Goal: Task Accomplishment & Management: Complete application form

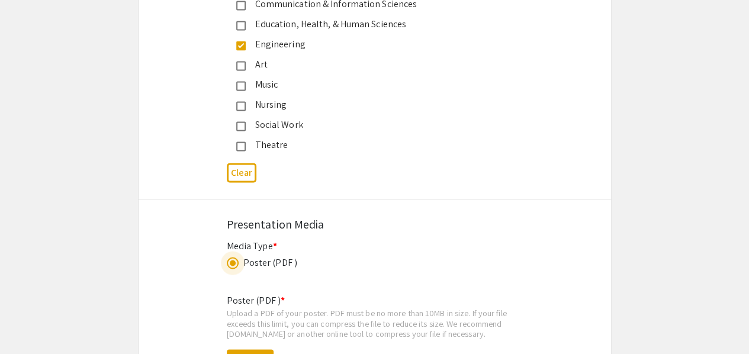
scroll to position [3348, 0]
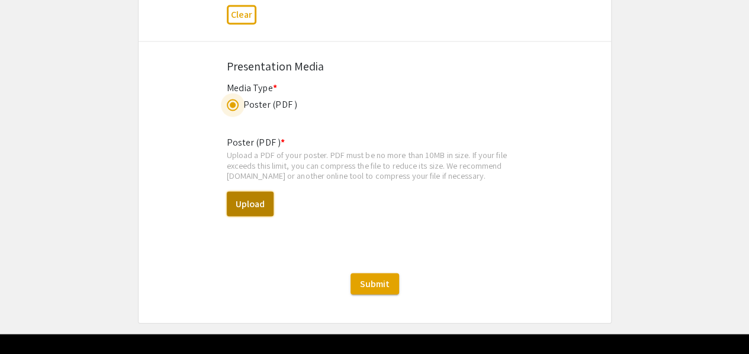
click at [252, 191] on button "Upload" at bounding box center [250, 203] width 47 height 25
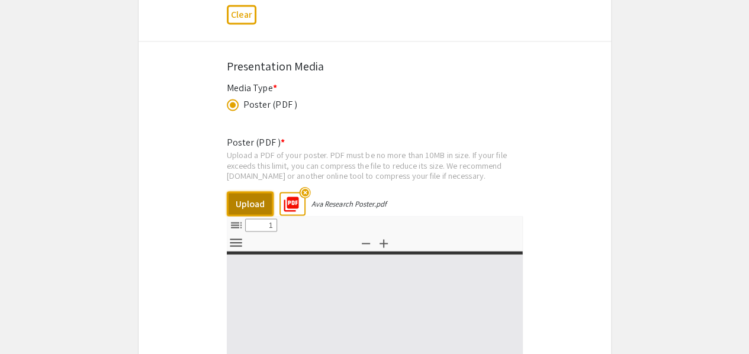
select select "custom"
type input "0"
select select "custom"
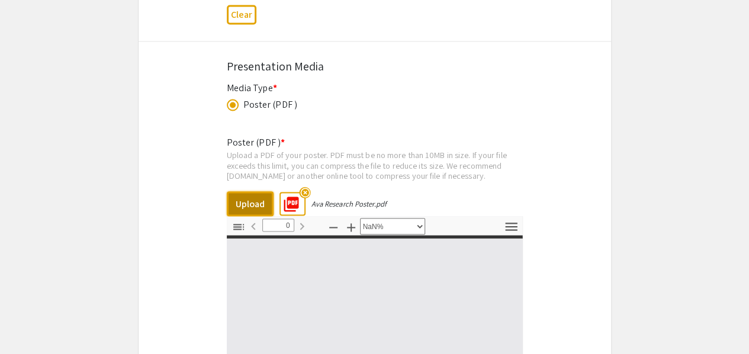
type input "1"
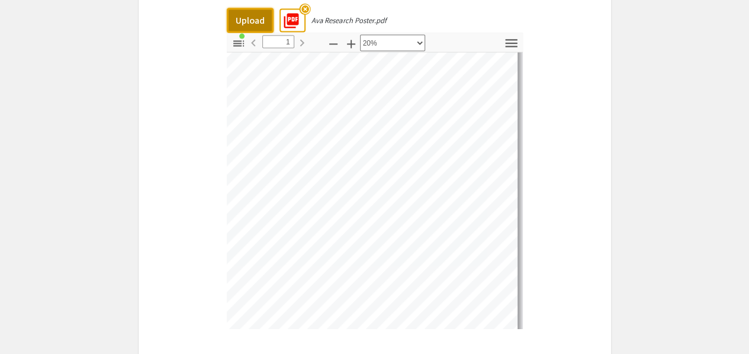
scroll to position [0, 0]
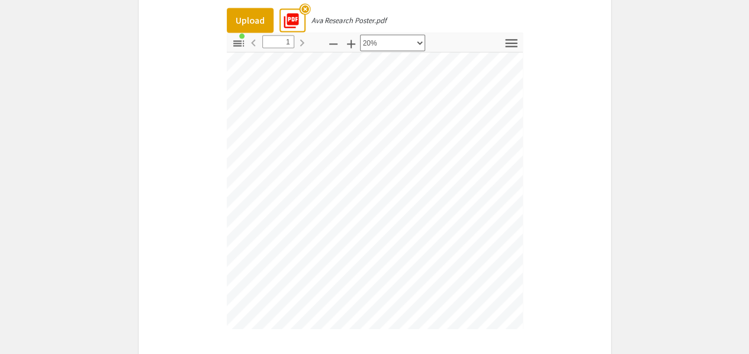
scroll to position [17, 0]
select select "custom"
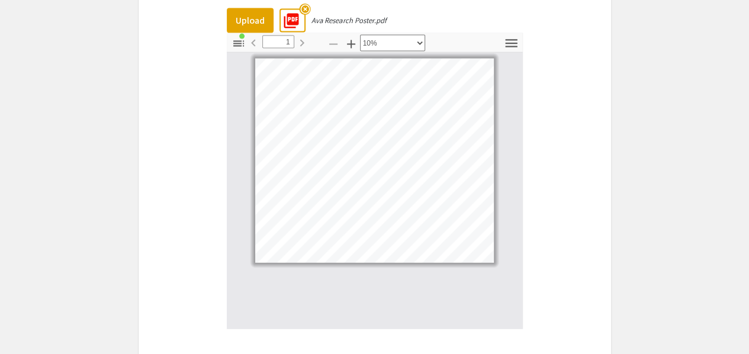
scroll to position [0, 0]
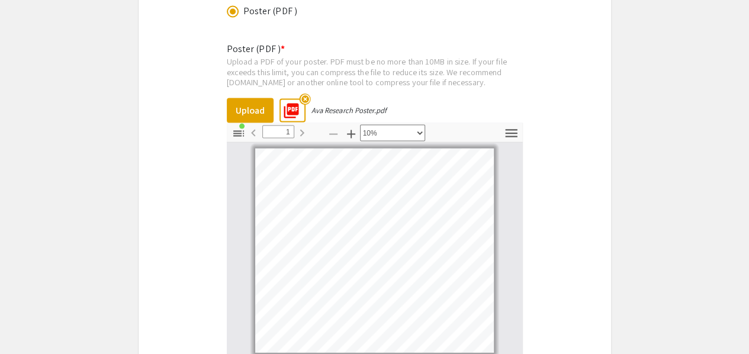
scroll to position [3442, 0]
click at [254, 98] on button "Upload" at bounding box center [250, 110] width 47 height 25
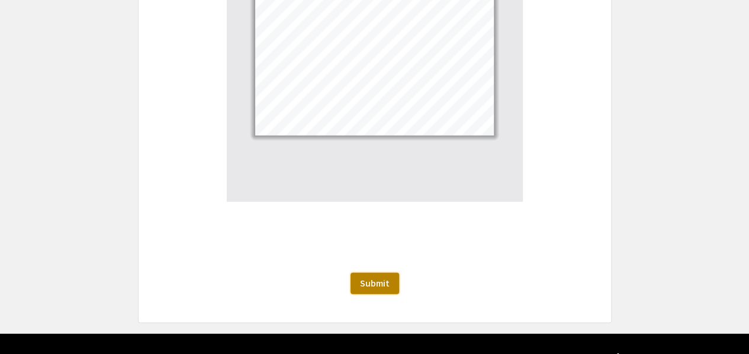
click at [374, 277] on span "Submit" at bounding box center [375, 283] width 30 height 12
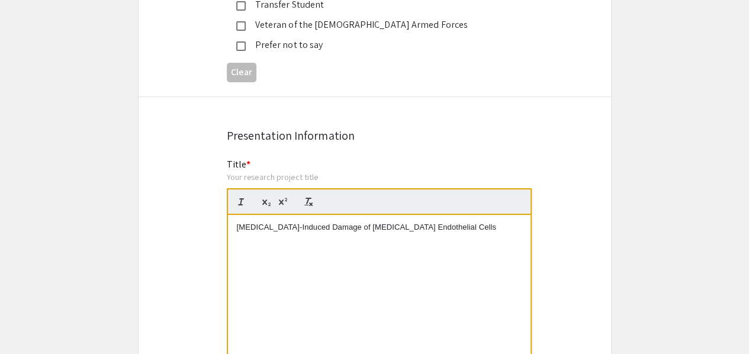
scroll to position [2268, 0]
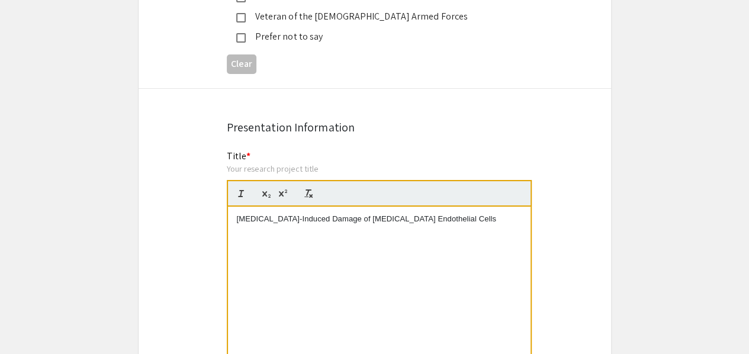
click at [421, 226] on div "[MEDICAL_DATA]-Induced Damage of [MEDICAL_DATA] Endothelial Cells" at bounding box center [379, 296] width 303 height 178
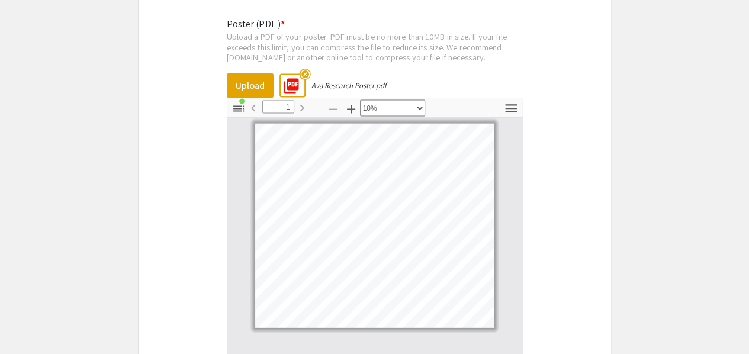
scroll to position [3658, 0]
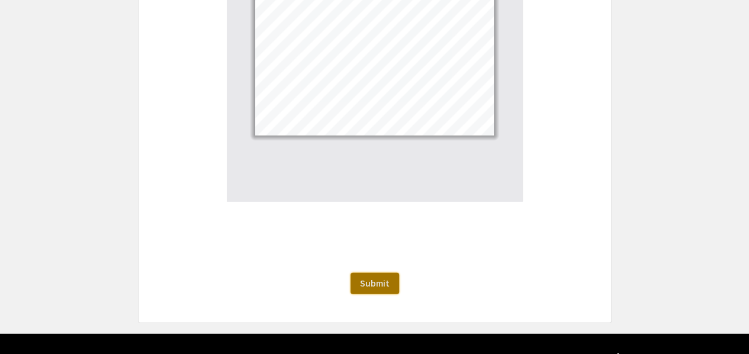
click at [387, 277] on span "Submit" at bounding box center [375, 283] width 30 height 12
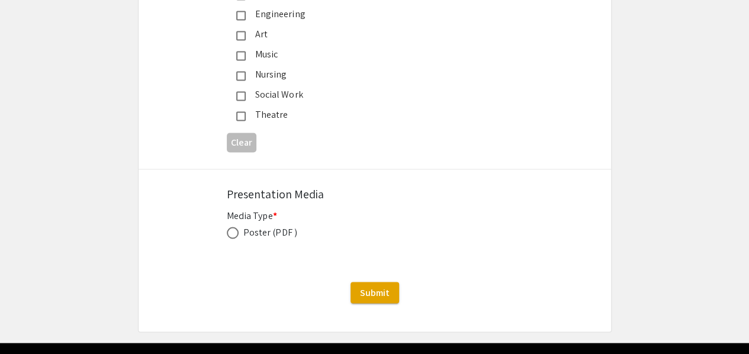
scroll to position [3230, 0]
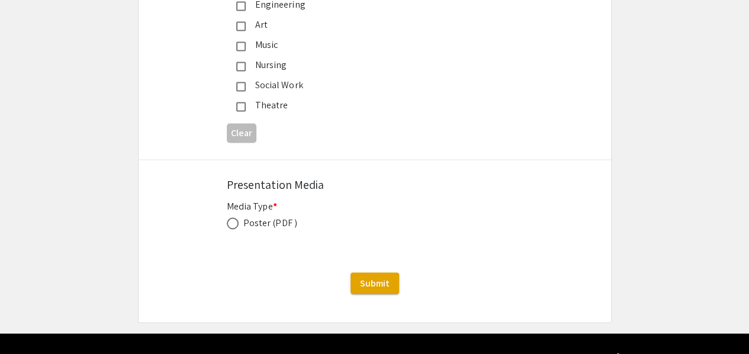
click at [230, 217] on span at bounding box center [233, 223] width 12 height 12
click at [230, 217] on input "radio" at bounding box center [233, 223] width 12 height 12
radio input "true"
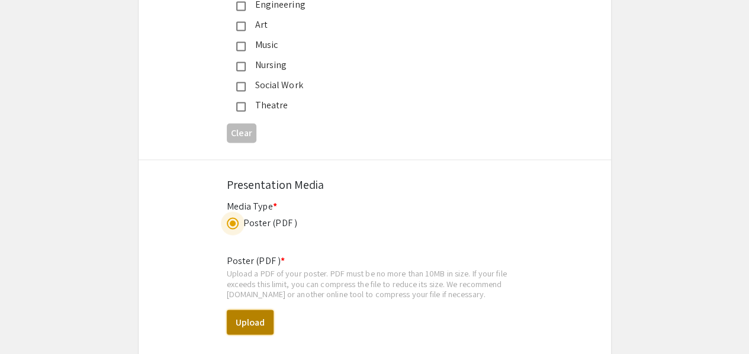
click at [248, 310] on button "Upload" at bounding box center [250, 322] width 47 height 25
select select "custom"
type input "0"
select select "custom"
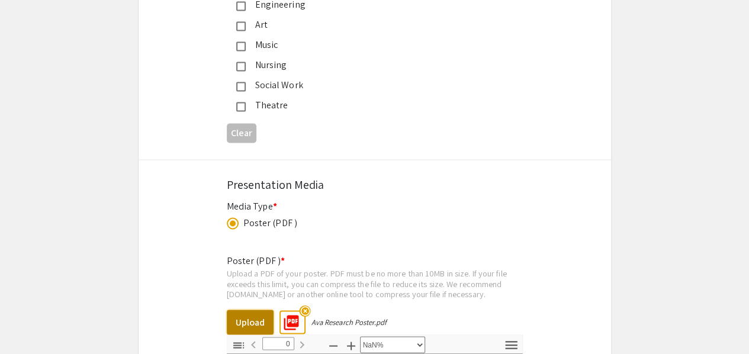
type input "1"
select select "custom"
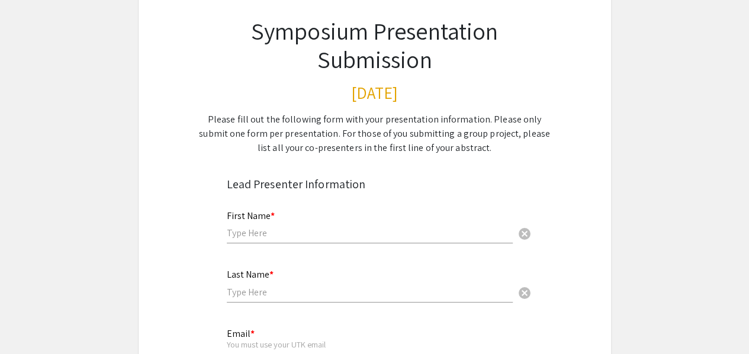
scroll to position [83, 0]
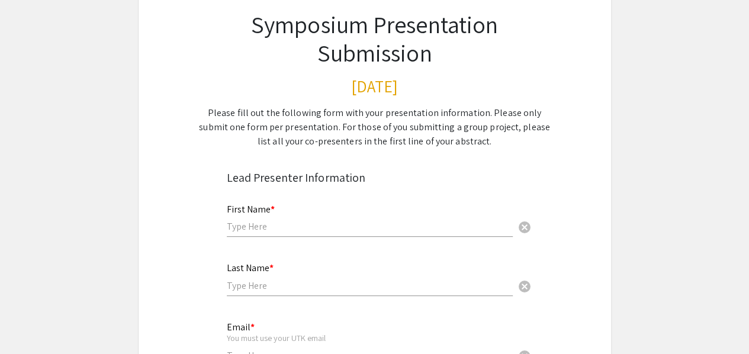
click at [258, 231] on input "text" at bounding box center [370, 226] width 286 height 12
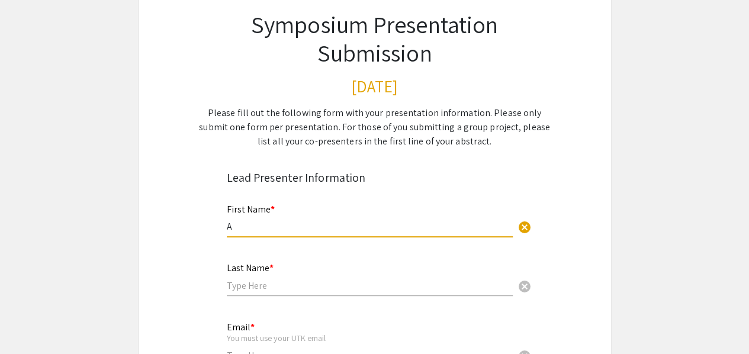
type input "Ava"
type input "Delgra"
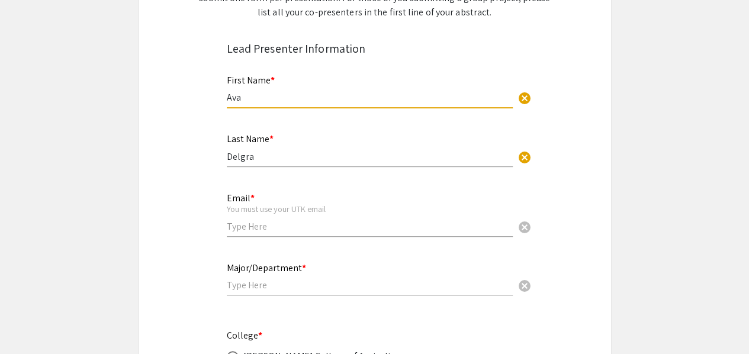
scroll to position [215, 0]
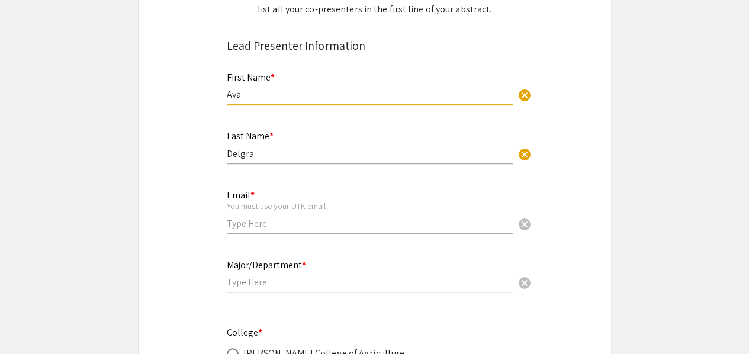
click at [280, 216] on div "Email * You must use your UTK email cancel" at bounding box center [370, 205] width 286 height 55
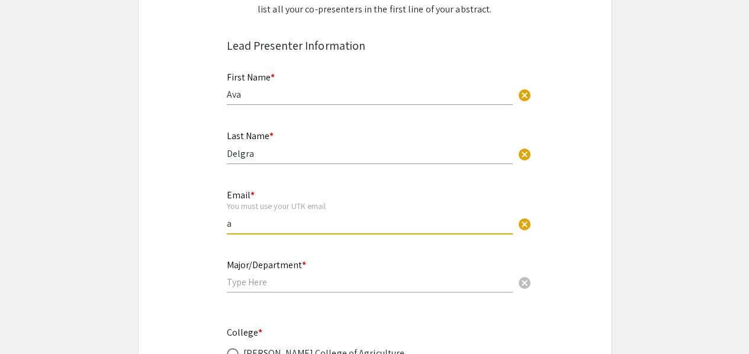
type input "[EMAIL_ADDRESS][DOMAIN_NAME]"
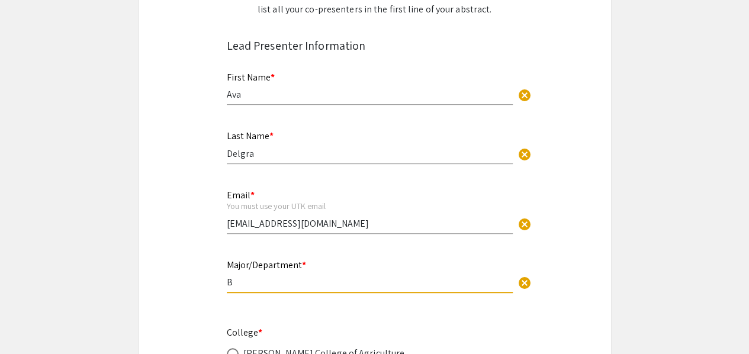
type input "Biomedical Engineering"
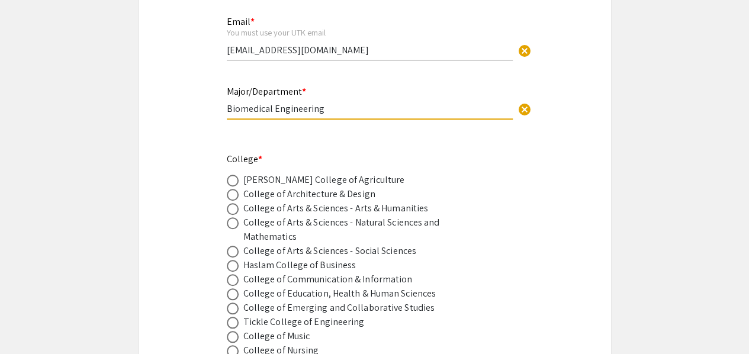
scroll to position [393, 0]
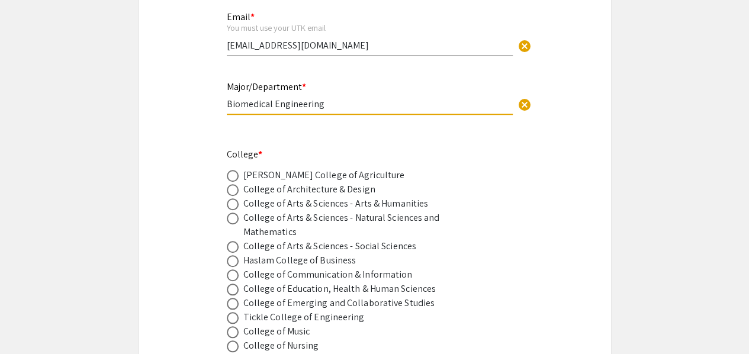
click at [265, 320] on div "Tickle College of Engineering" at bounding box center [303, 317] width 121 height 14
click at [238, 323] on span at bounding box center [233, 318] width 12 height 12
click at [238, 323] on input "radio" at bounding box center [233, 318] width 12 height 12
radio input "true"
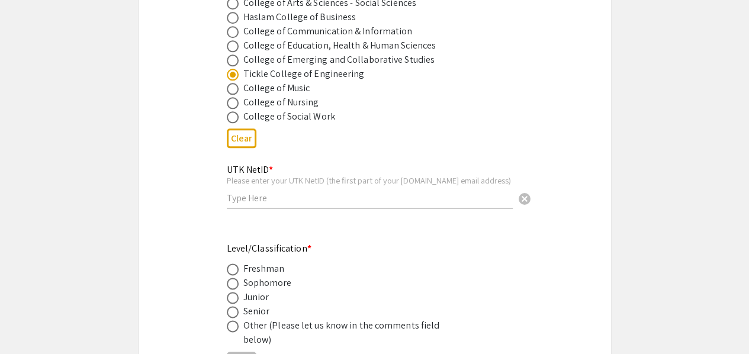
scroll to position [647, 0]
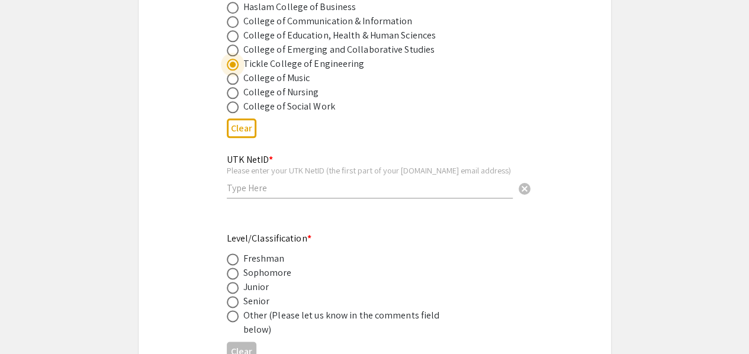
click at [242, 187] on input "text" at bounding box center [370, 188] width 286 height 12
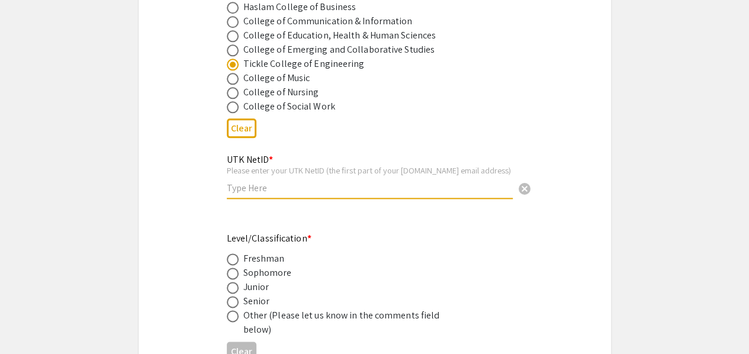
type input "adelgra"
click at [264, 304] on div "Senior" at bounding box center [256, 301] width 27 height 14
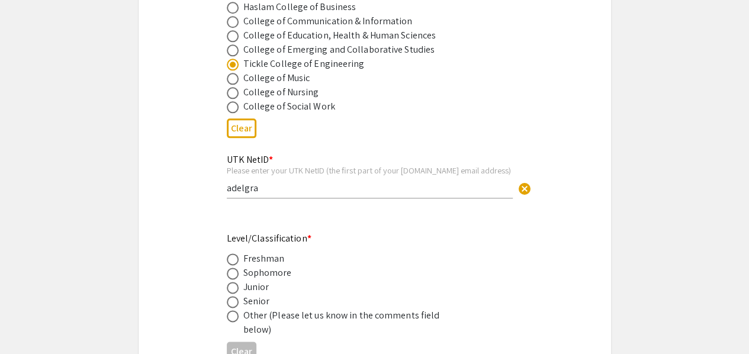
click at [242, 306] on label at bounding box center [235, 302] width 17 height 12
click at [239, 306] on input "radio" at bounding box center [233, 302] width 12 height 12
radio input "true"
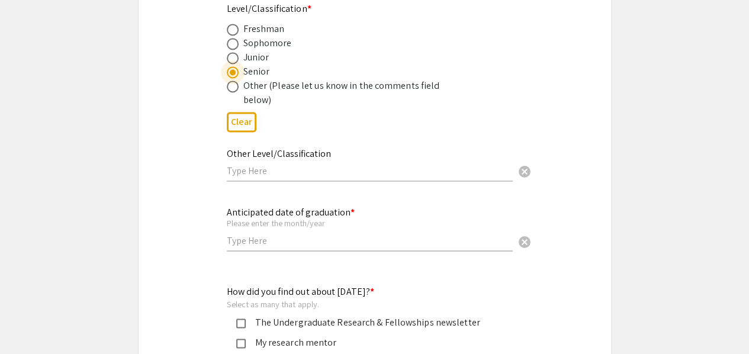
scroll to position [878, 0]
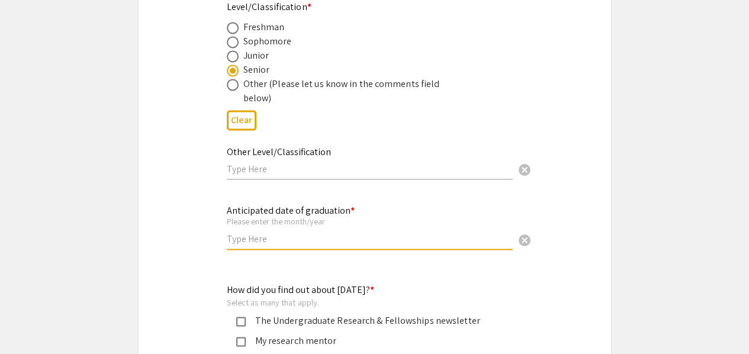
click at [270, 239] on input "text" at bounding box center [370, 239] width 286 height 12
type input "May 2026"
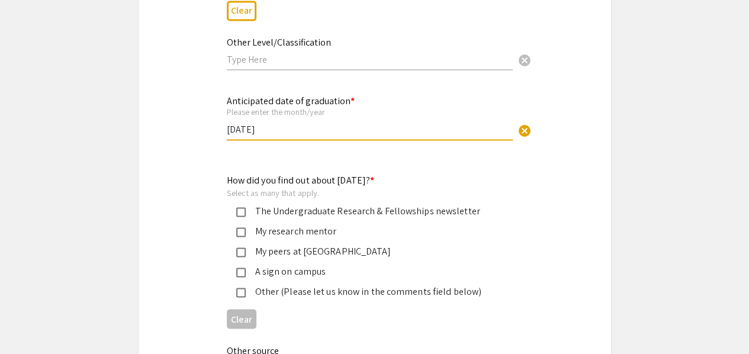
scroll to position [989, 0]
click at [259, 237] on div "My research mentor" at bounding box center [370, 230] width 249 height 14
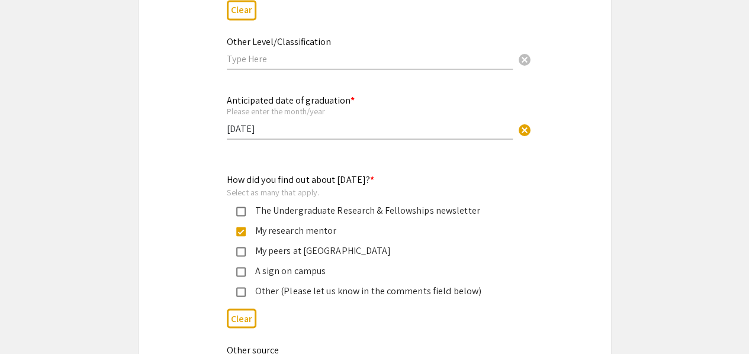
click at [256, 212] on div "The Undergraduate Research & Fellowships newsletter" at bounding box center [370, 210] width 249 height 14
click at [303, 217] on div "The Undergraduate Research & Fellowships newsletter" at bounding box center [370, 210] width 249 height 14
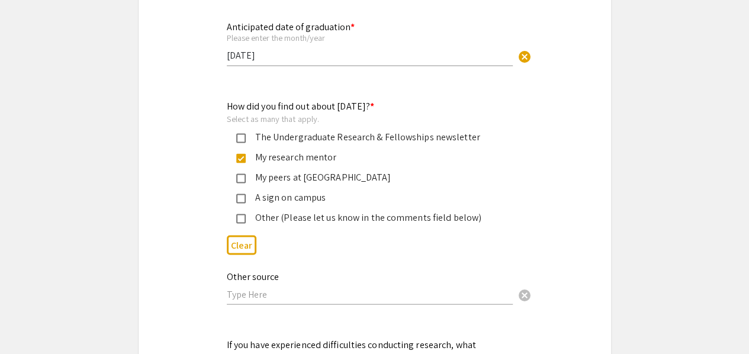
scroll to position [1066, 0]
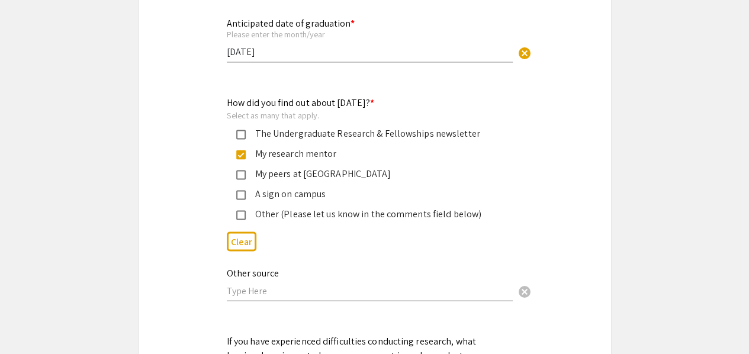
click at [293, 174] on div "My peers at UT" at bounding box center [370, 173] width 249 height 14
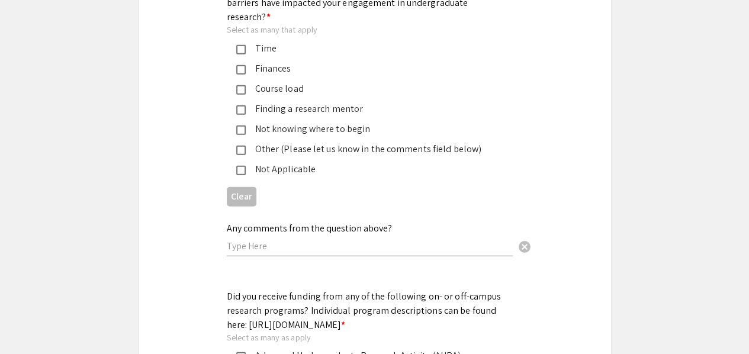
scroll to position [1422, 0]
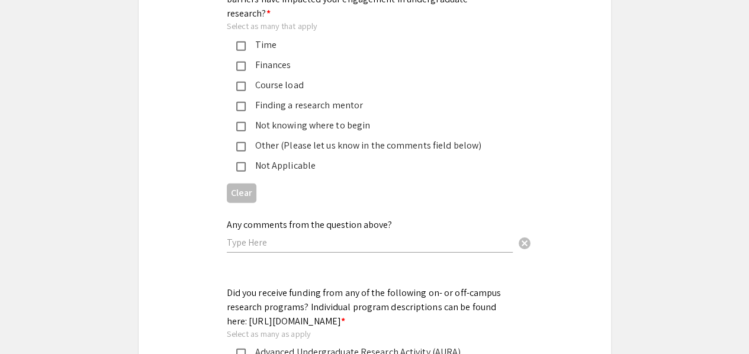
click at [249, 38] on div "Time" at bounding box center [370, 45] width 249 height 14
click at [246, 58] on div "Finances" at bounding box center [370, 65] width 249 height 14
click at [246, 78] on div "Course load" at bounding box center [370, 85] width 249 height 14
click at [246, 98] on div "Finding a research mentor" at bounding box center [370, 105] width 249 height 14
click at [244, 103] on mat-selection-list "Time Finances Course load Finding a research mentor Not knowing where to begin …" at bounding box center [365, 105] width 277 height 135
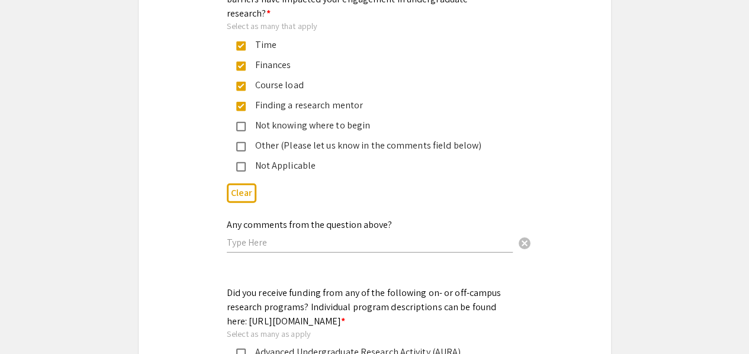
click at [239, 122] on mat-pseudo-checkbox at bounding box center [240, 126] width 9 height 9
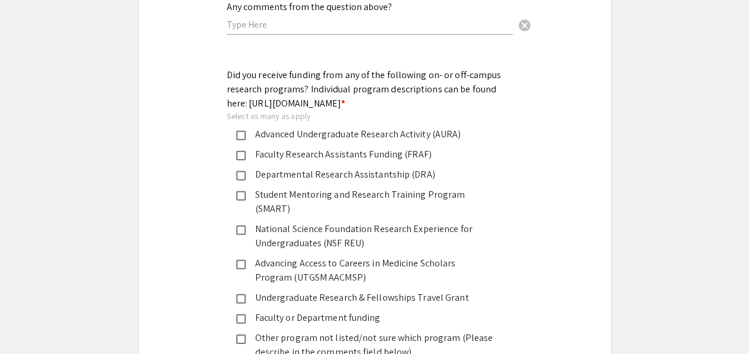
scroll to position [1641, 0]
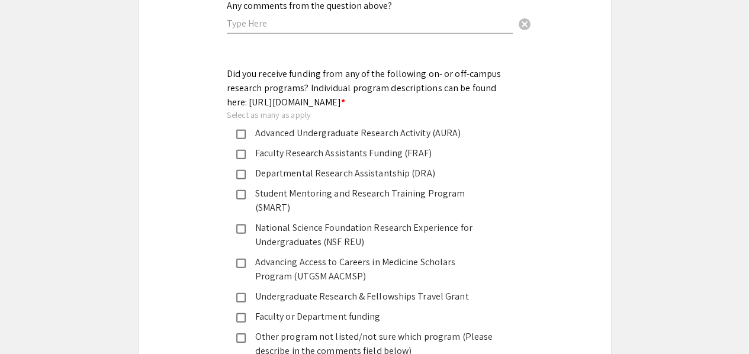
click at [255, 134] on div "Advanced Undergraduate Research Activity (AURA)" at bounding box center [370, 133] width 249 height 14
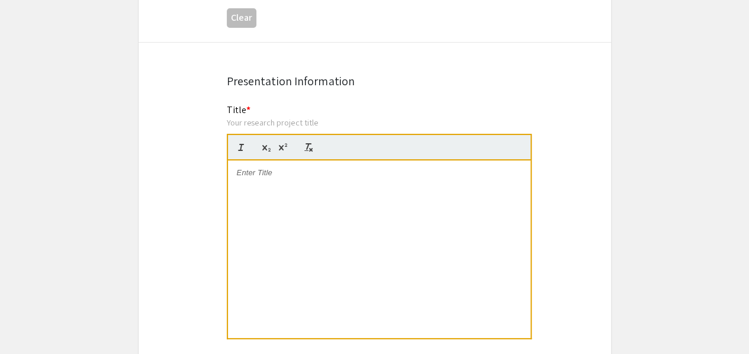
scroll to position [2315, 0]
click at [277, 214] on div at bounding box center [379, 249] width 303 height 178
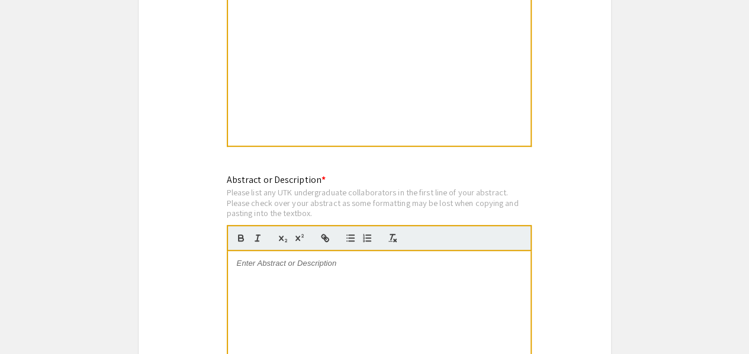
scroll to position [2507, 0]
click at [277, 251] on div at bounding box center [379, 340] width 303 height 178
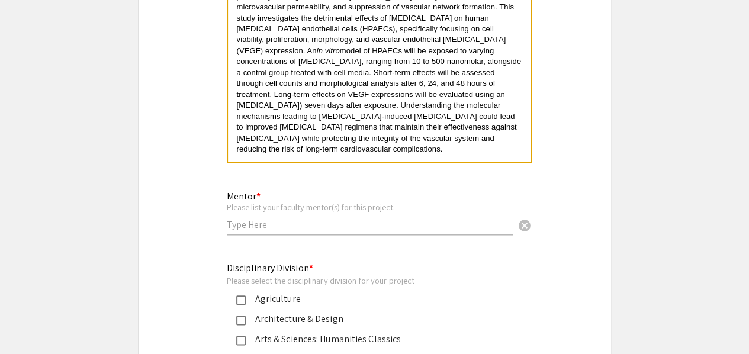
scroll to position [2775, 0]
click at [348, 218] on input "text" at bounding box center [370, 224] width 286 height 12
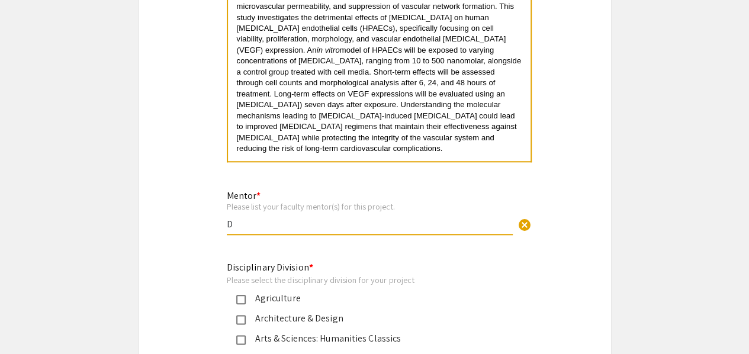
type input "[PERSON_NAME]"
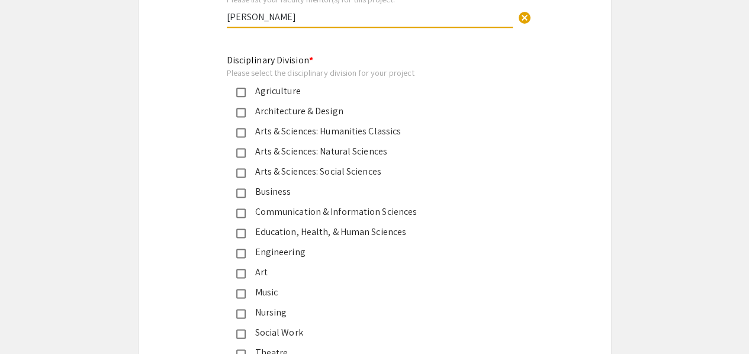
click at [263, 245] on div "Engineering" at bounding box center [370, 252] width 249 height 14
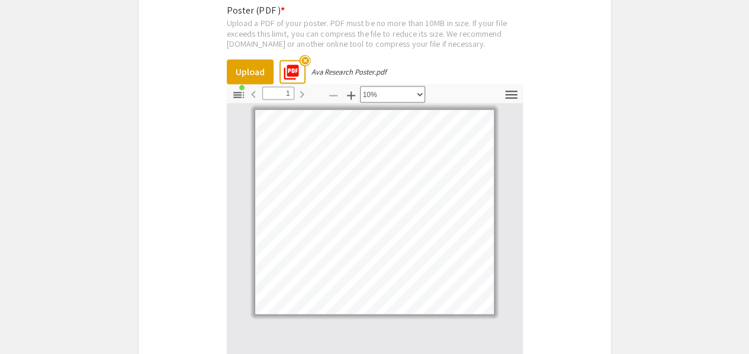
scroll to position [3658, 0]
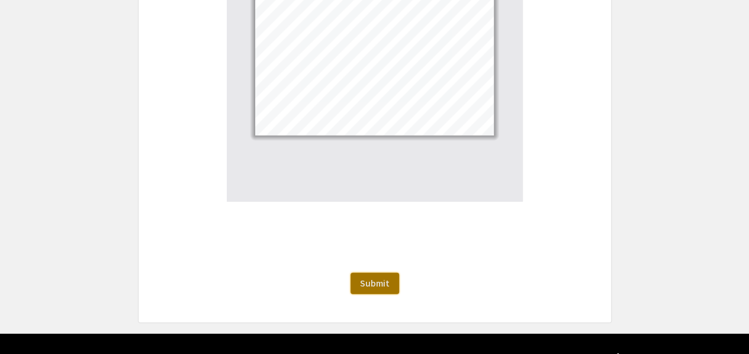
click at [370, 273] on button "Submit" at bounding box center [375, 283] width 49 height 21
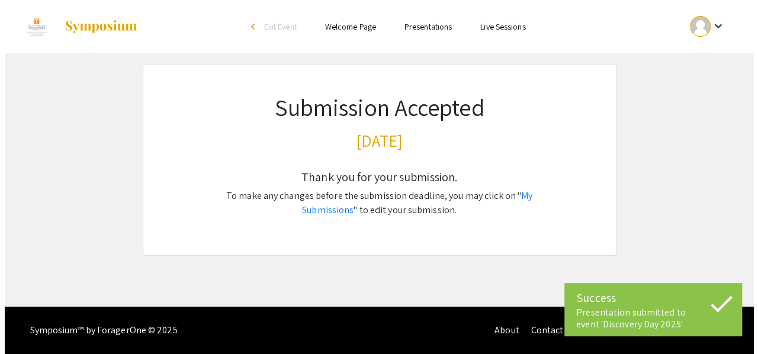
scroll to position [0, 0]
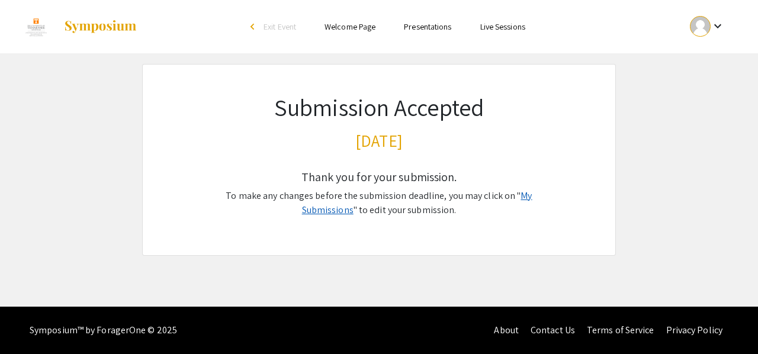
click at [514, 197] on link "My Submissions" at bounding box center [417, 203] width 230 height 27
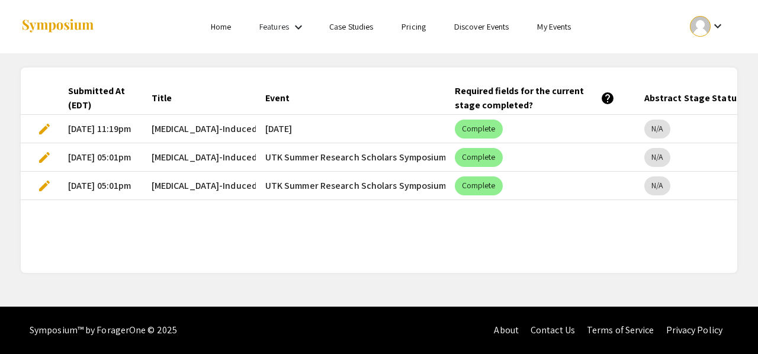
click at [42, 184] on span "edit" at bounding box center [44, 186] width 14 height 14
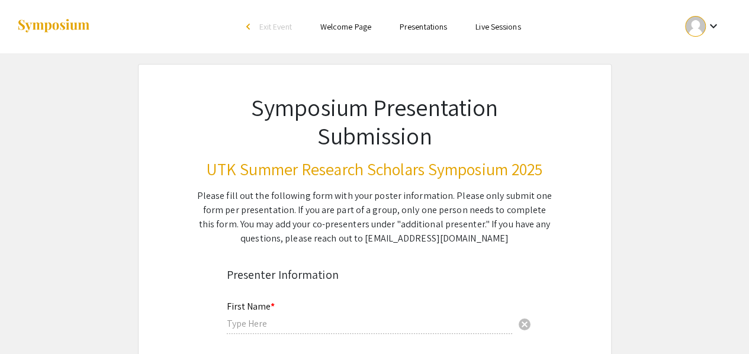
type input "Ava"
type input "Delgra"
type input "[EMAIL_ADDRESS][DOMAIN_NAME]"
radio input "true"
type input "Biomedical Engineering / Department of Biomedical Engineering"
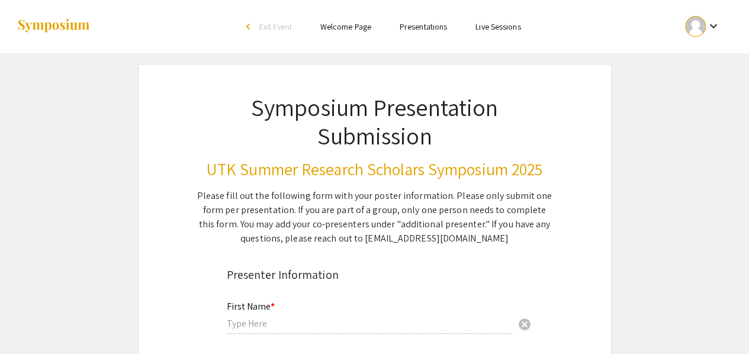
type input "[GEOGRAPHIC_DATA][US_STATE], [GEOGRAPHIC_DATA]"
type input "[PERSON_NAME]"
radio input "true"
type input "0"
select select "auto"
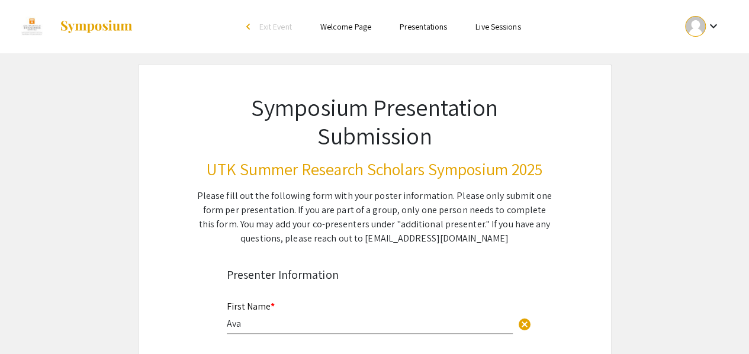
type input "1"
select select "auto"
